Goal: Task Accomplishment & Management: Use online tool/utility

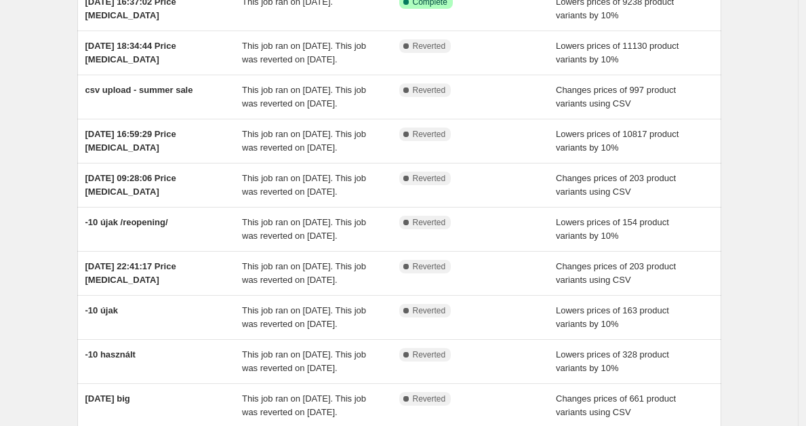
scroll to position [31, 0]
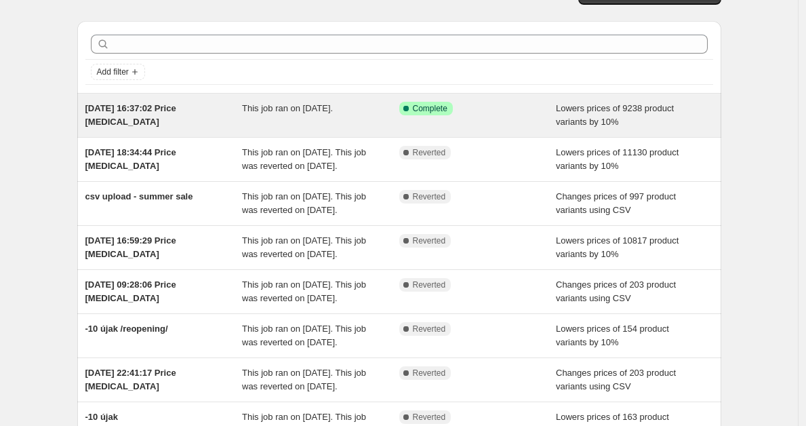
click at [179, 121] on div "[DATE] 16:37:02 Price [MEDICAL_DATA]" at bounding box center [163, 115] width 157 height 27
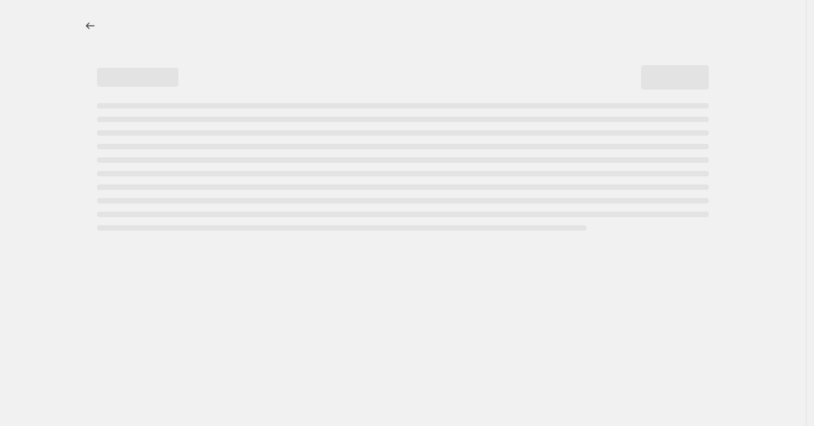
select select "percentage"
select select "not_equal"
select select "product_status"
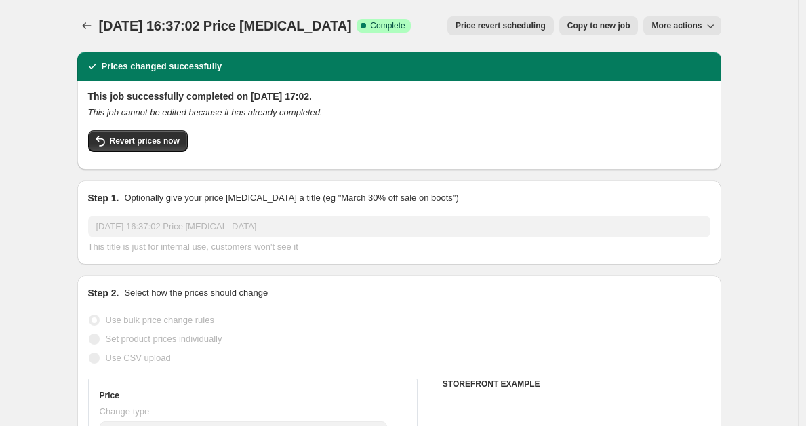
select select "collection"
click at [171, 140] on span "Revert prices now" at bounding box center [145, 141] width 70 height 11
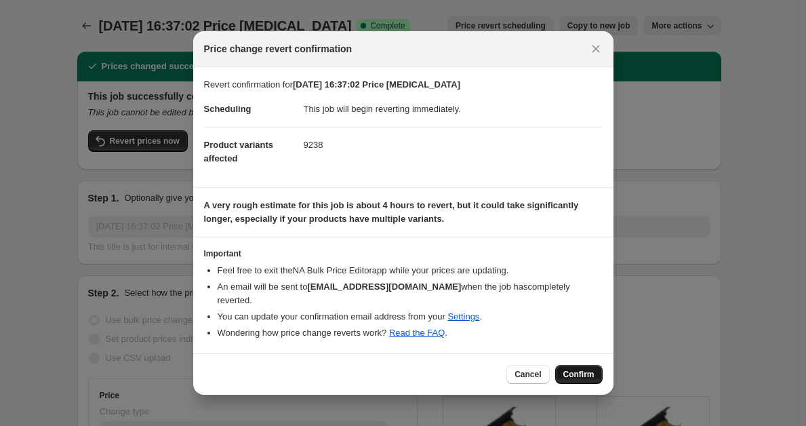
click at [572, 372] on span "Confirm" at bounding box center [578, 374] width 31 height 11
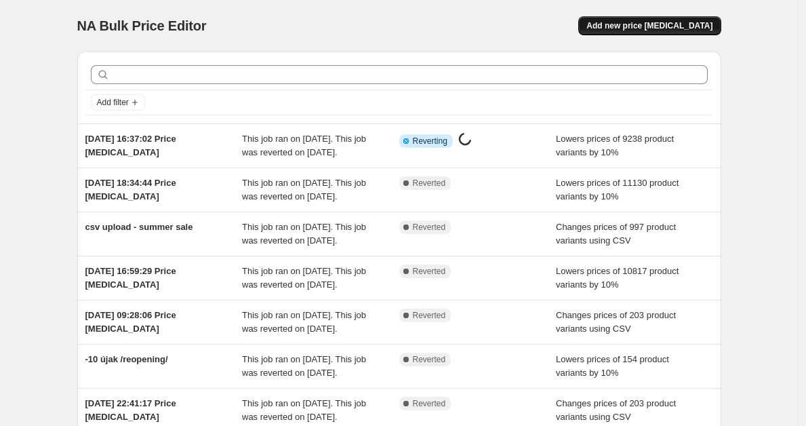
click at [647, 23] on span "Add new price [MEDICAL_DATA]" at bounding box center [650, 25] width 126 height 11
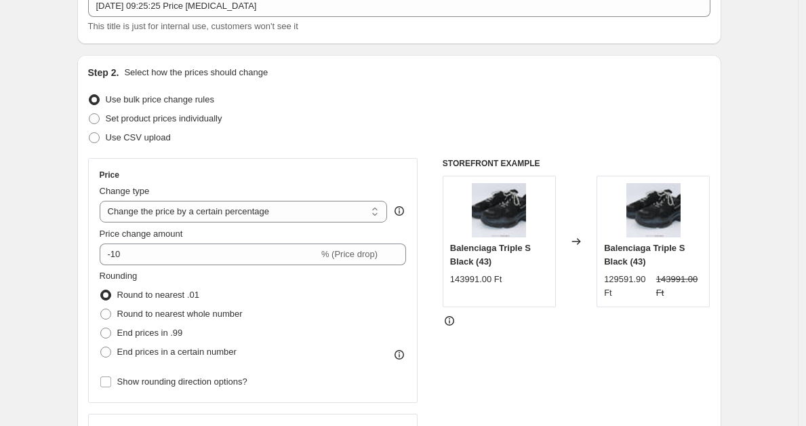
scroll to position [92, 0]
click at [140, 213] on select "Change the price to a certain amount Change the price by a certain amount Chang…" at bounding box center [244, 211] width 288 height 22
select select "ecap"
click at [103, 200] on select "Change the price to a certain amount Change the price by a certain amount Chang…" at bounding box center [244, 211] width 288 height 22
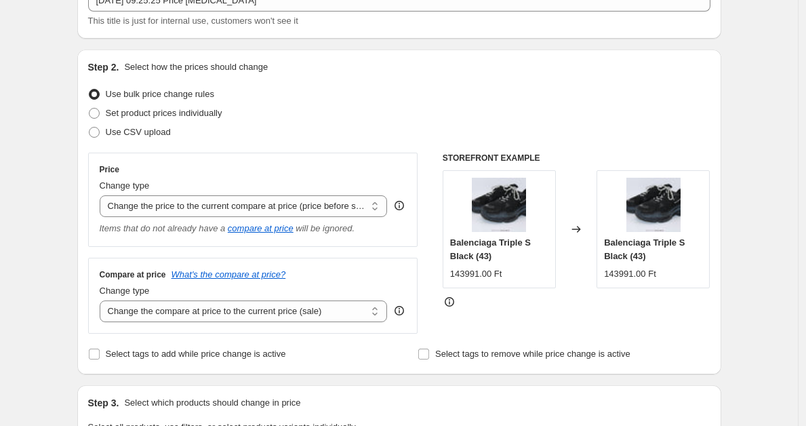
scroll to position [0, 0]
